Goal: Task Accomplishment & Management: Manage account settings

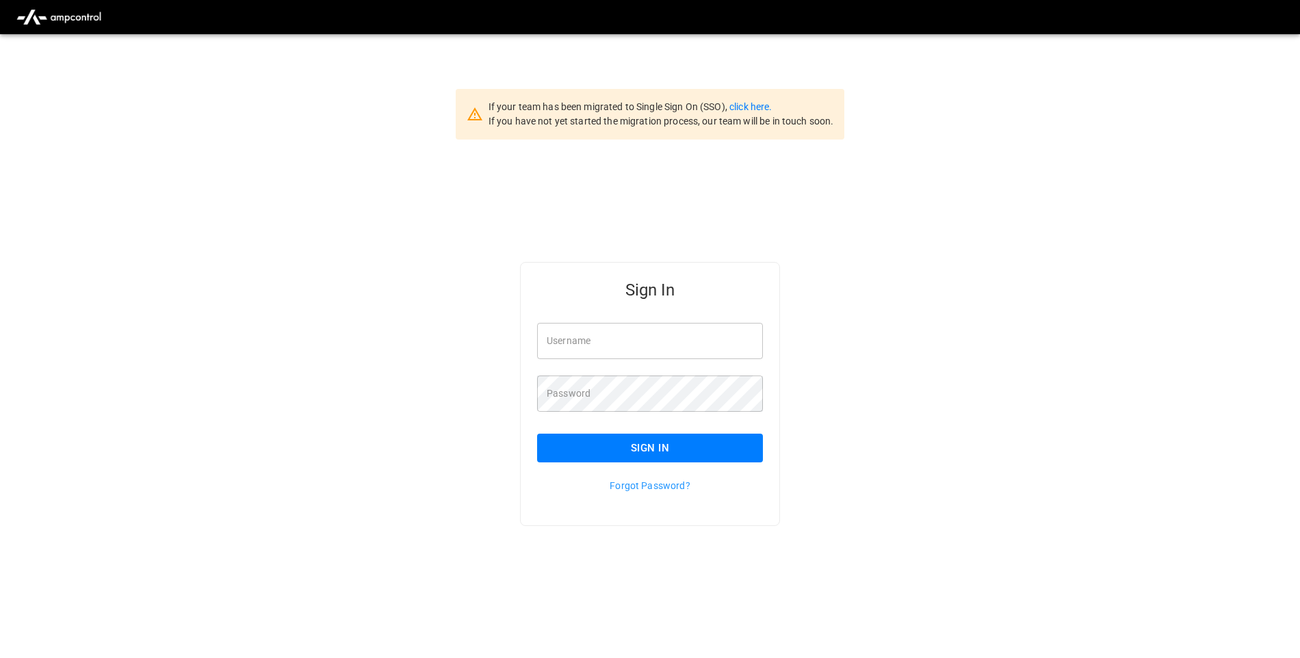
type input "**********"
click at [636, 443] on button "Sign In" at bounding box center [650, 448] width 226 height 29
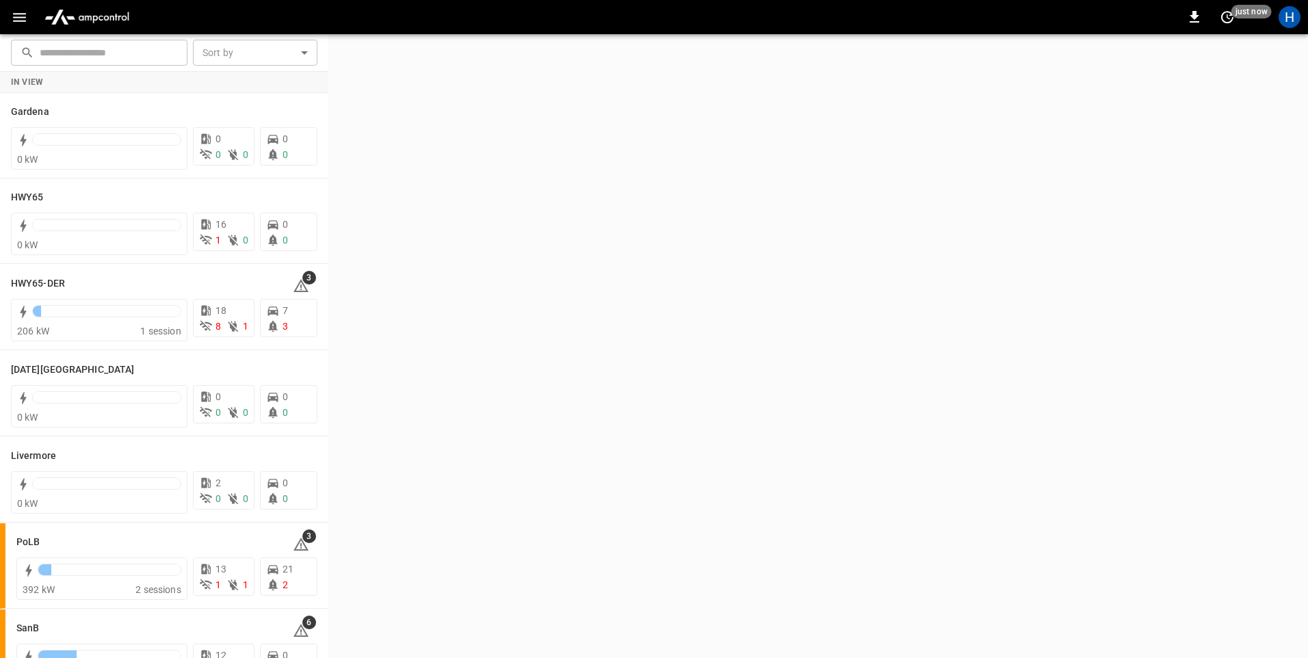
click at [22, 15] on icon "button" at bounding box center [19, 17] width 17 height 17
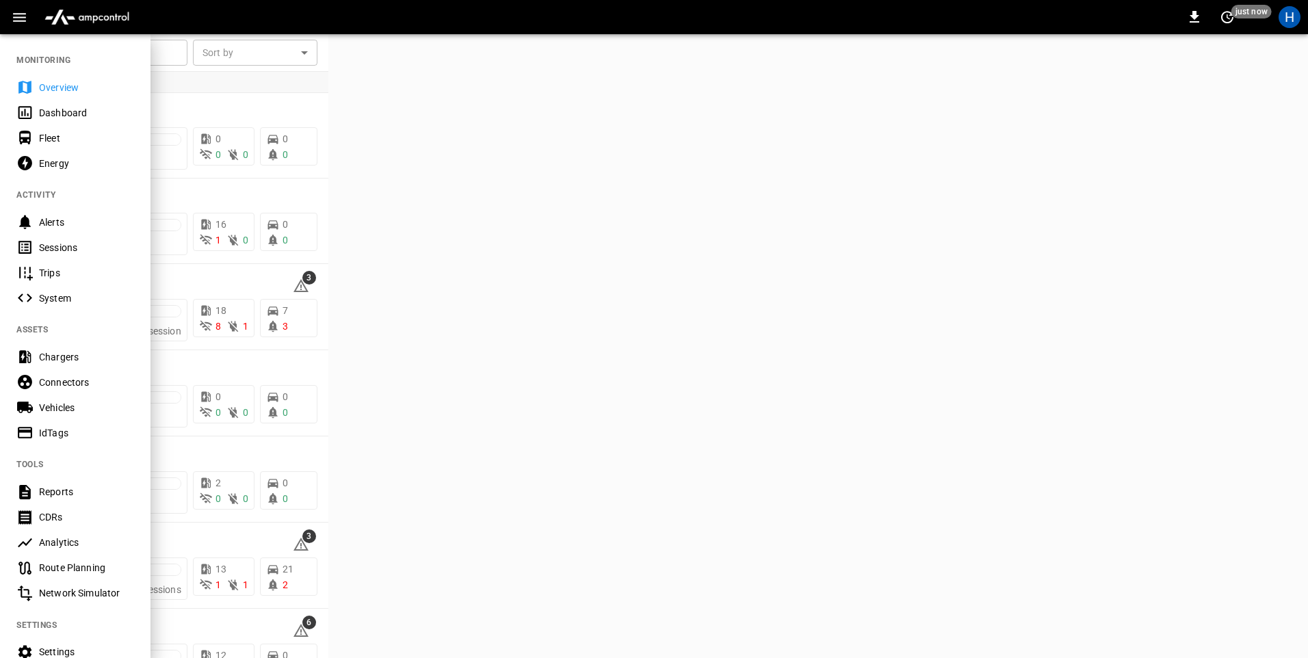
click at [97, 120] on div "Dashboard" at bounding box center [75, 112] width 150 height 25
